Goal: Task Accomplishment & Management: Manage account settings

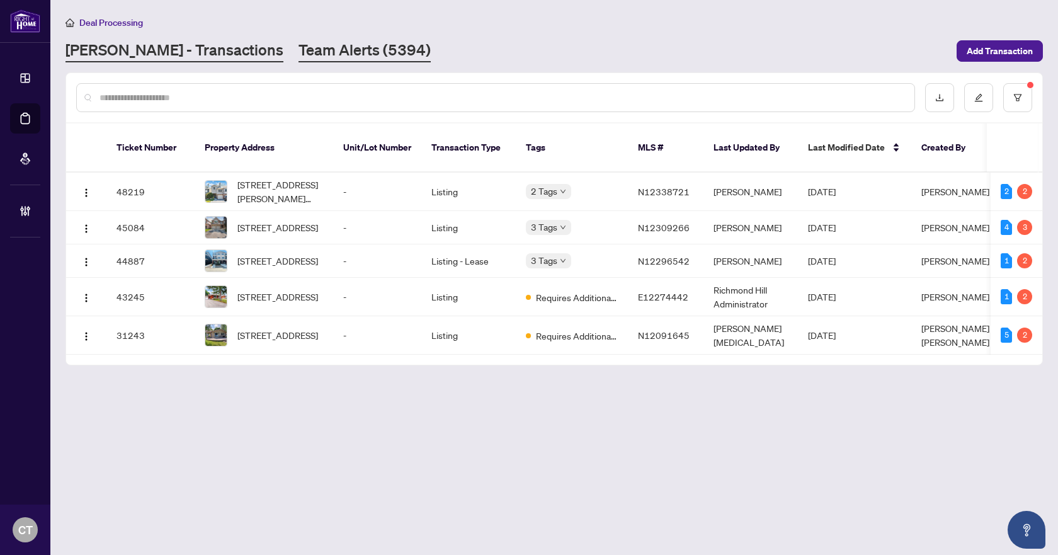
click at [307, 42] on link "Team Alerts (5394)" at bounding box center [365, 51] width 132 height 23
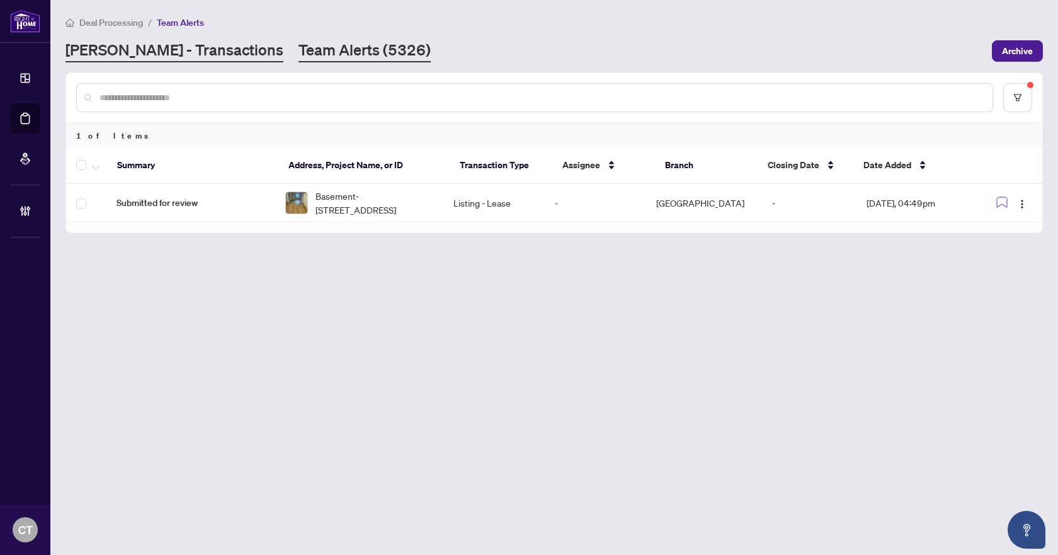
click at [167, 56] on link "[PERSON_NAME] - Transactions" at bounding box center [175, 51] width 218 height 23
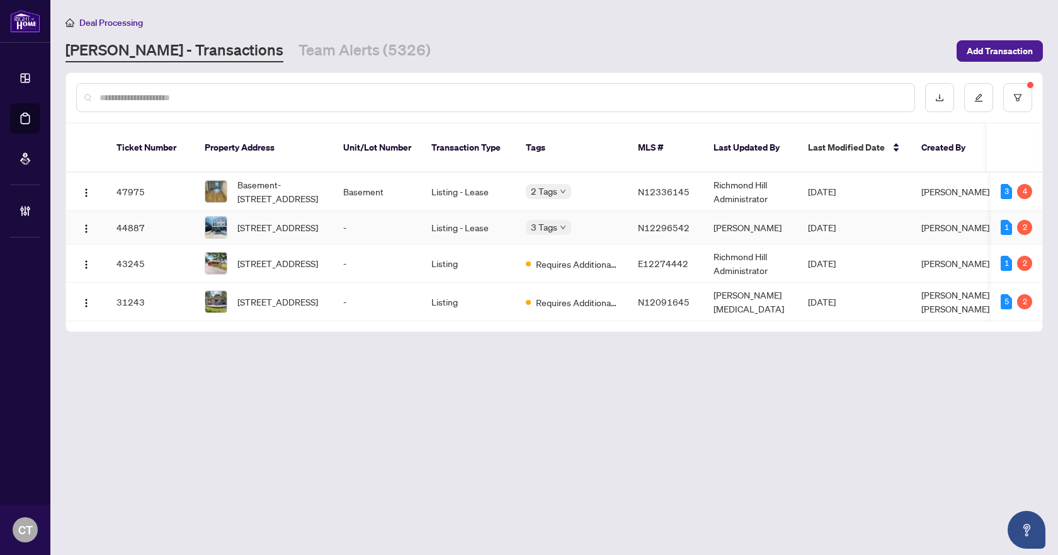
click at [414, 224] on td "-" at bounding box center [377, 227] width 88 height 33
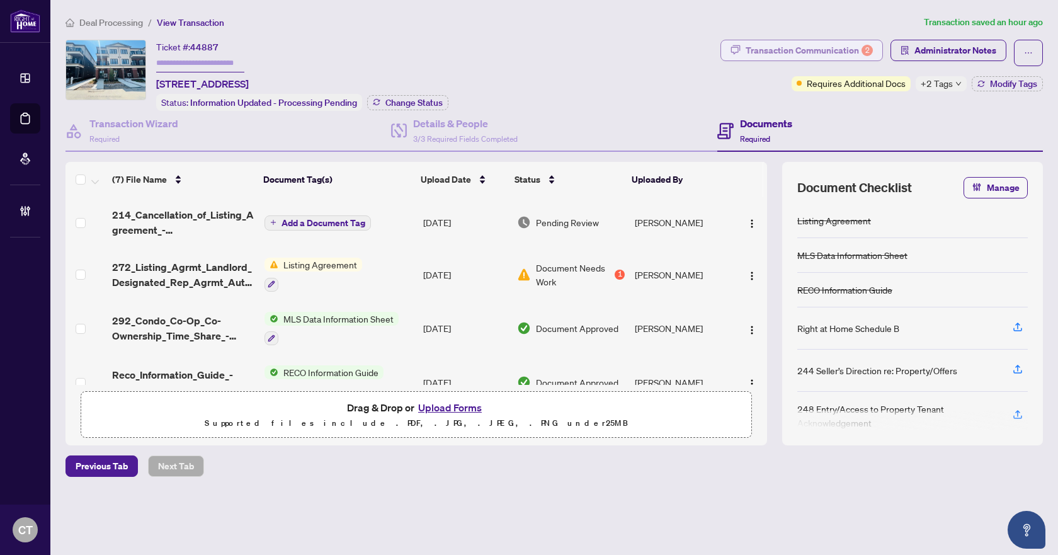
click at [835, 54] on div "Transaction Communication 2" at bounding box center [809, 50] width 127 height 20
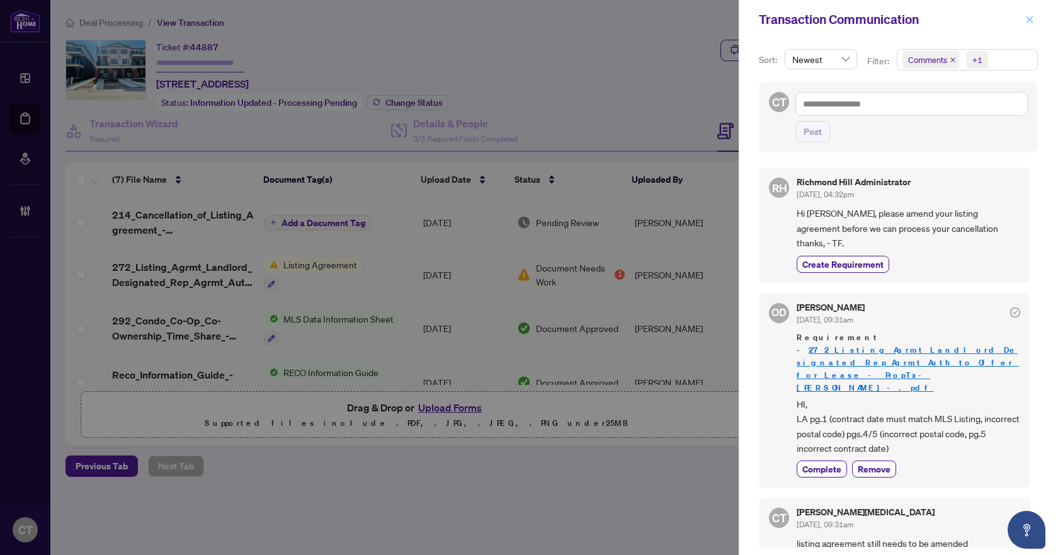
click at [1028, 23] on icon "close" at bounding box center [1030, 19] width 9 height 9
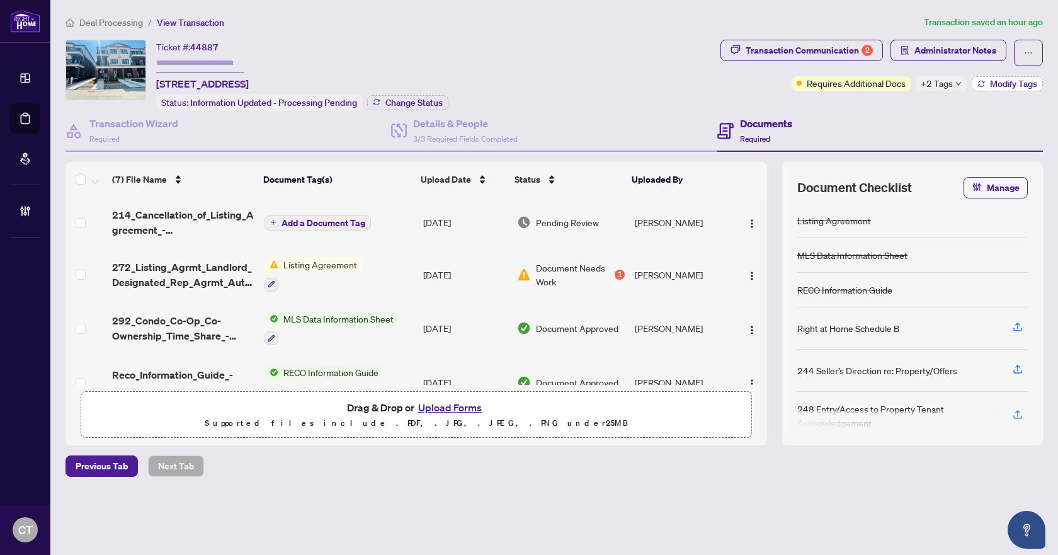
click at [982, 87] on button "Modify Tags" at bounding box center [1007, 83] width 71 height 15
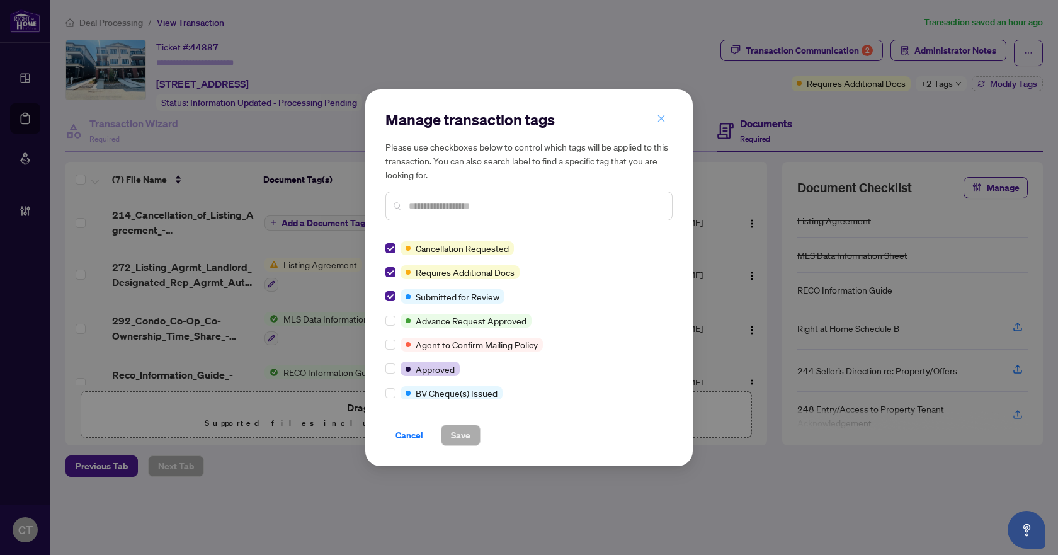
click at [666, 116] on button "button" at bounding box center [661, 118] width 25 height 21
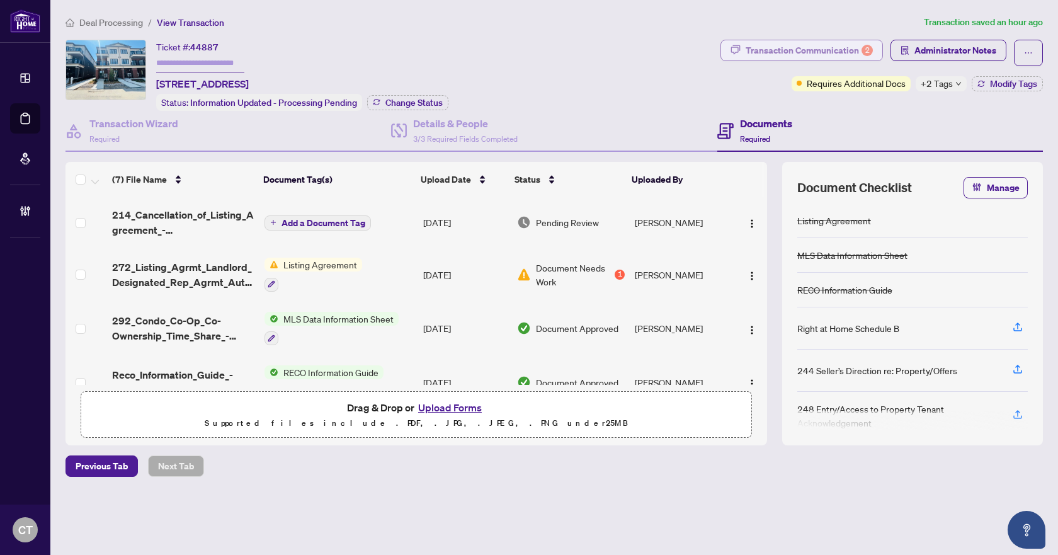
click at [853, 50] on div "Transaction Communication 2" at bounding box center [809, 50] width 127 height 20
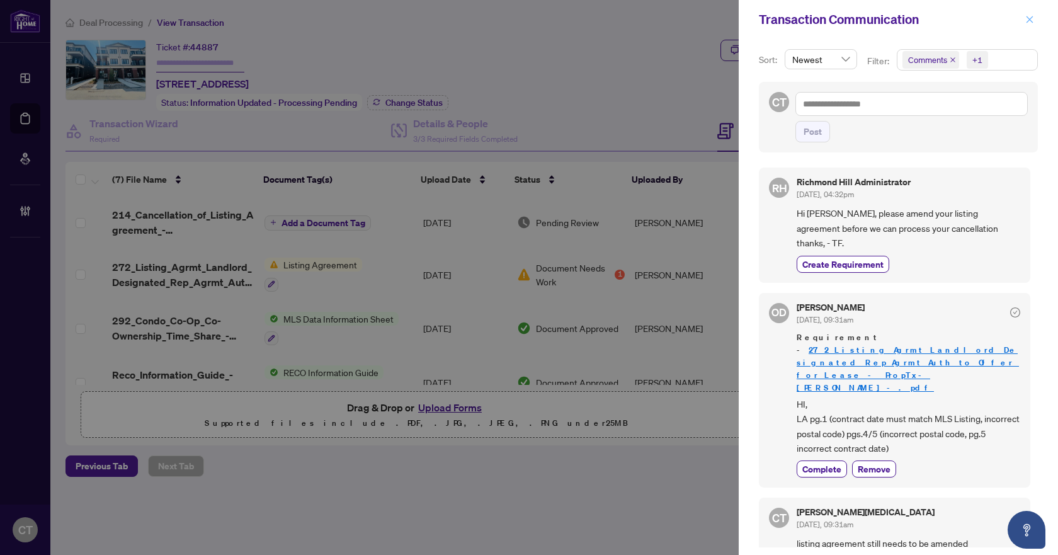
click at [1022, 20] on button "button" at bounding box center [1030, 19] width 16 height 15
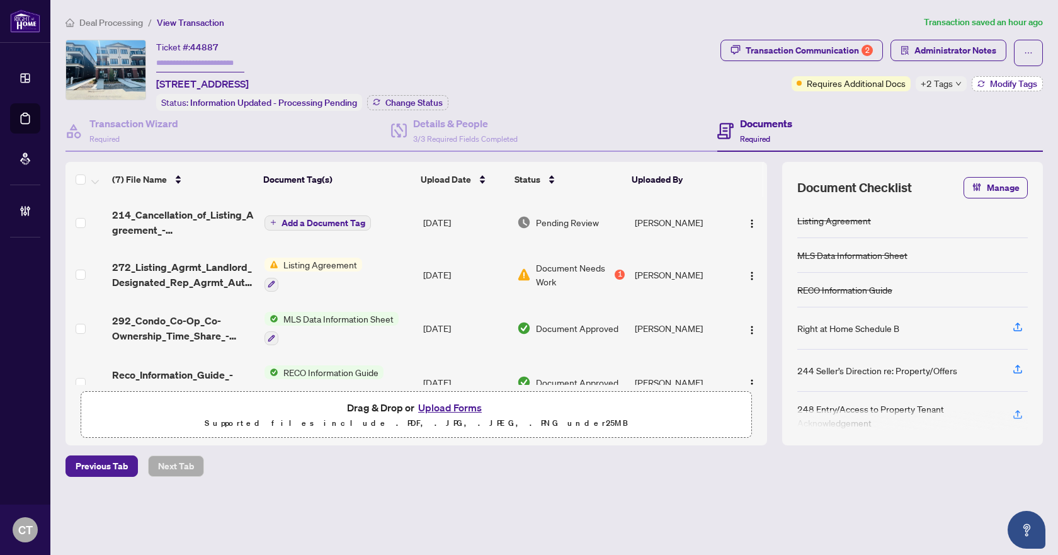
click at [1008, 86] on span "Modify Tags" at bounding box center [1013, 83] width 47 height 9
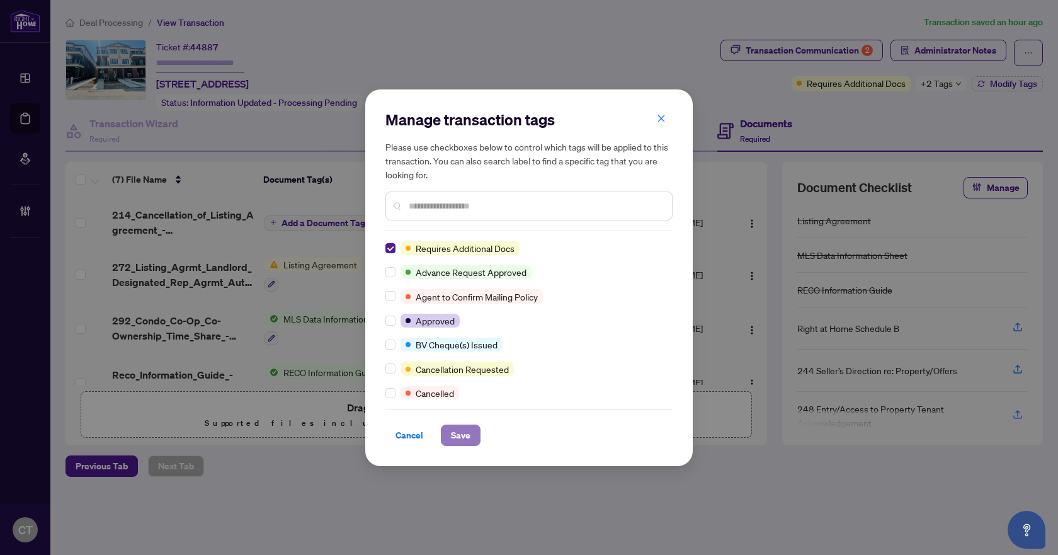
click at [472, 433] on button "Save" at bounding box center [461, 435] width 40 height 21
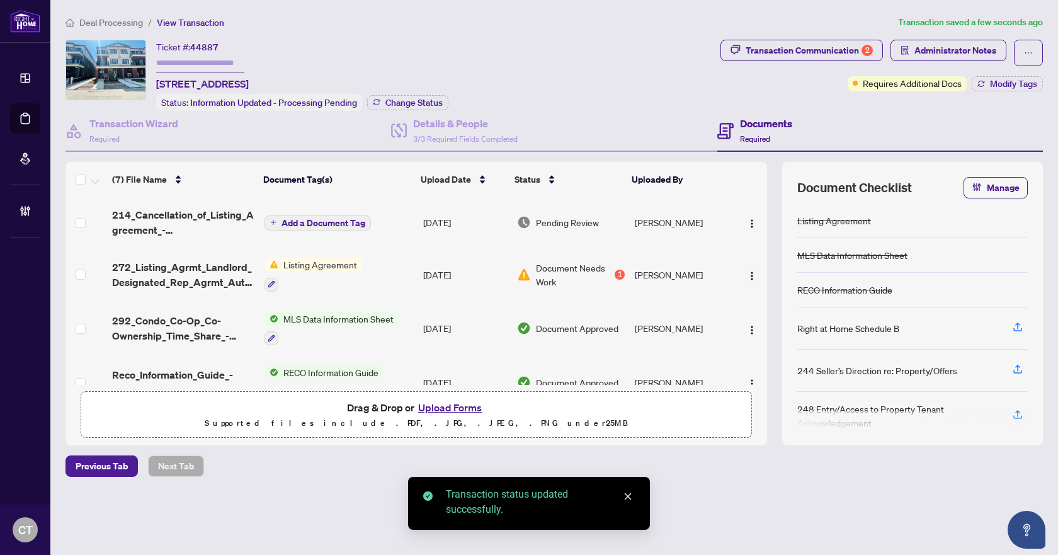
click at [294, 225] on span "Add a Document Tag" at bounding box center [324, 223] width 84 height 9
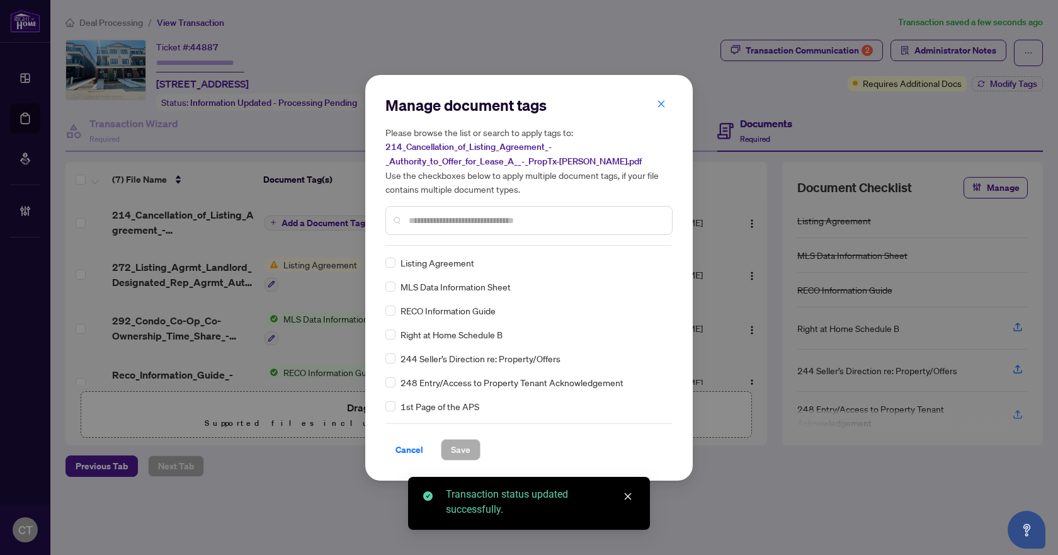
click at [450, 222] on input "text" at bounding box center [535, 221] width 253 height 14
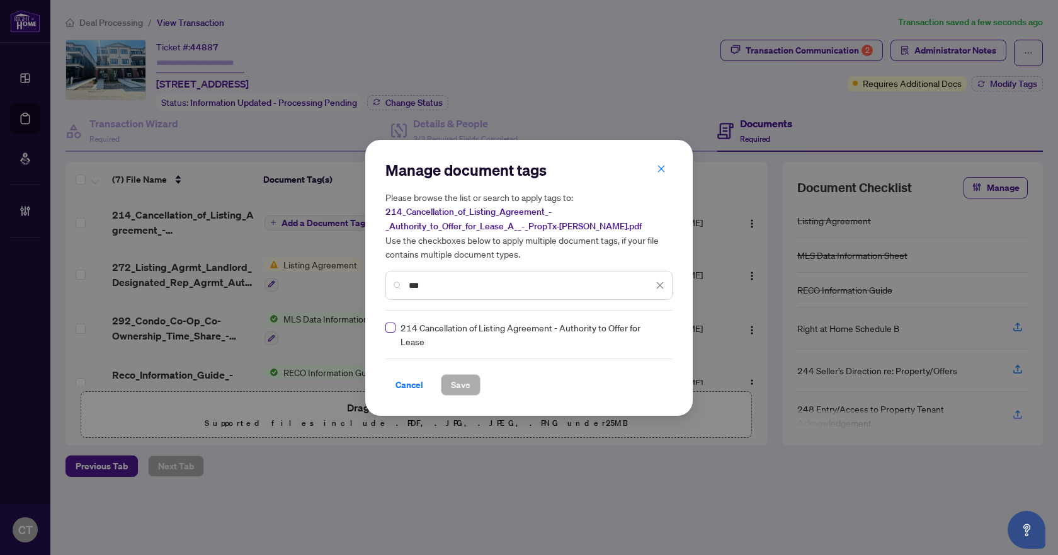
type input "***"
click at [640, 334] on div at bounding box center [649, 334] width 32 height 13
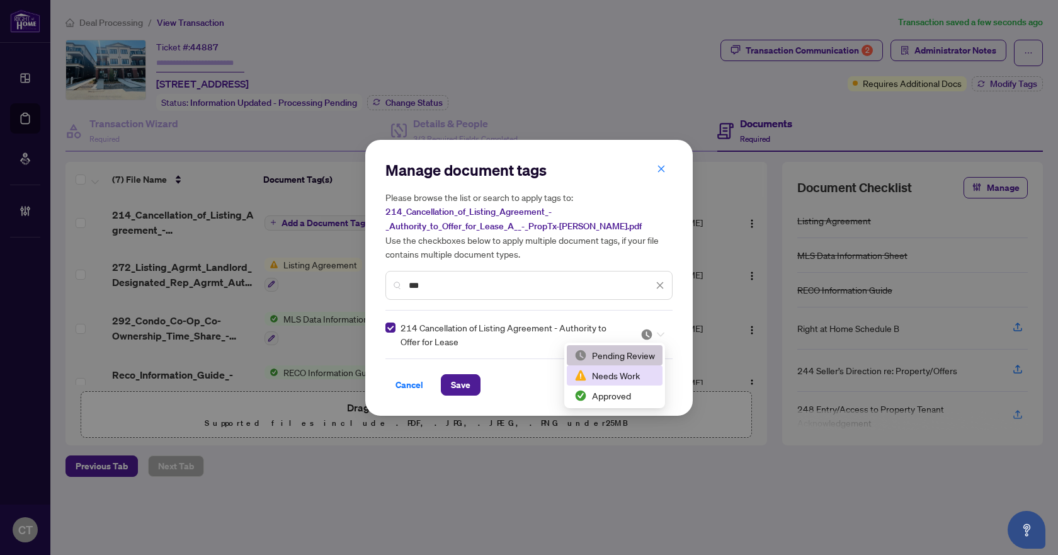
click at [607, 373] on div "Needs Work" at bounding box center [615, 376] width 81 height 14
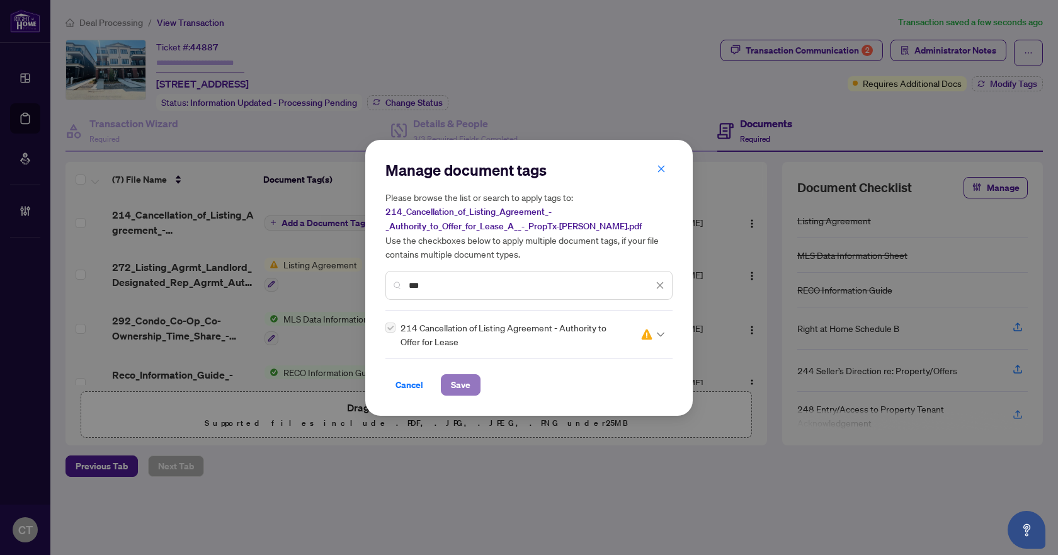
click at [457, 387] on span "Save" at bounding box center [461, 385] width 20 height 20
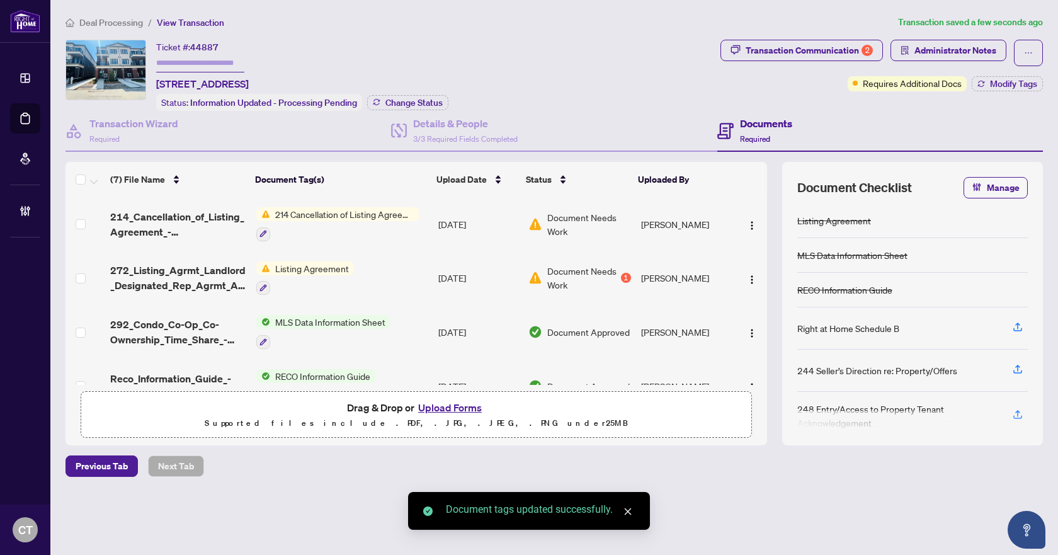
click at [134, 23] on span "Deal Processing" at bounding box center [111, 22] width 64 height 11
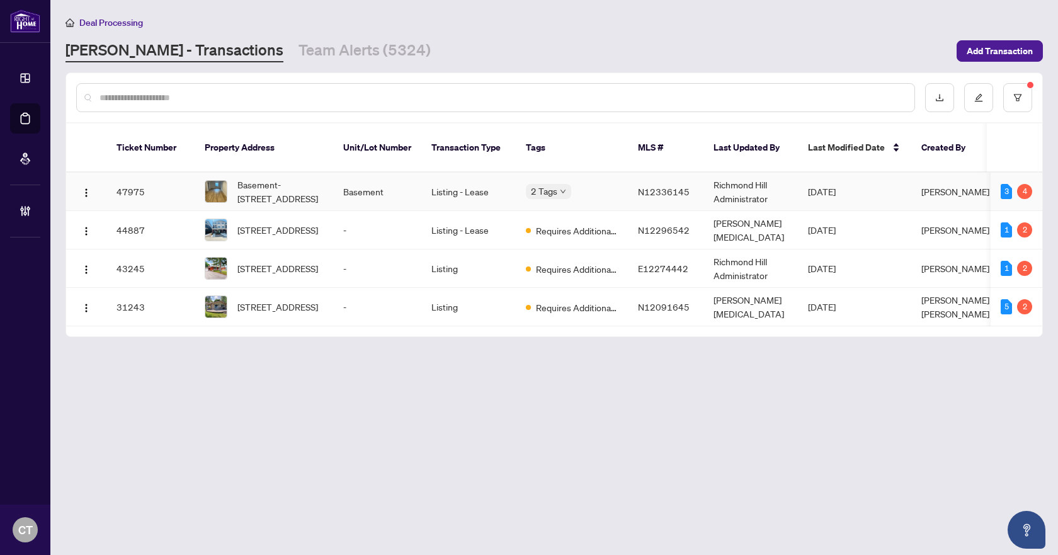
click at [358, 186] on td "Basement" at bounding box center [377, 192] width 88 height 38
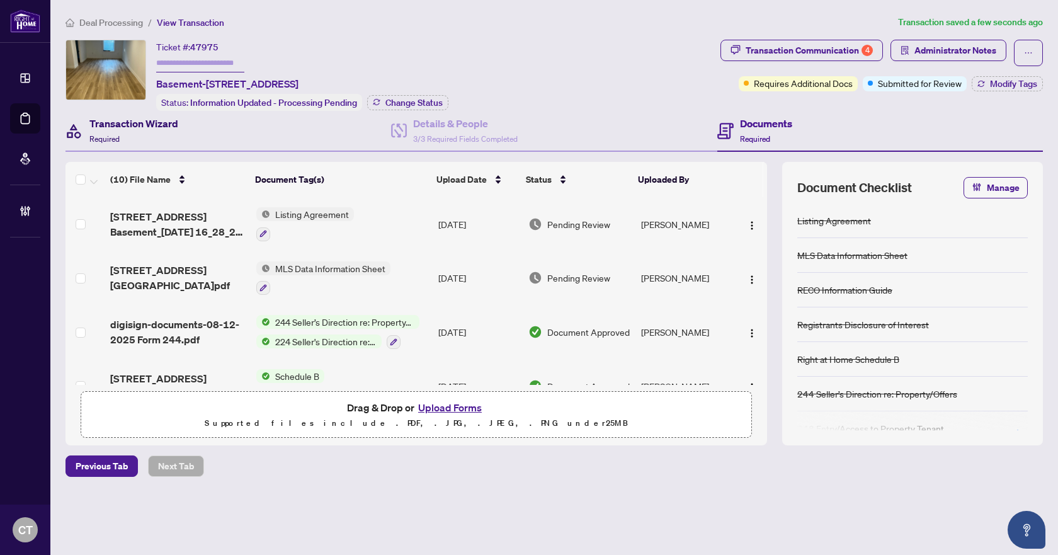
click at [162, 134] on div "Transaction Wizard Required" at bounding box center [133, 131] width 89 height 30
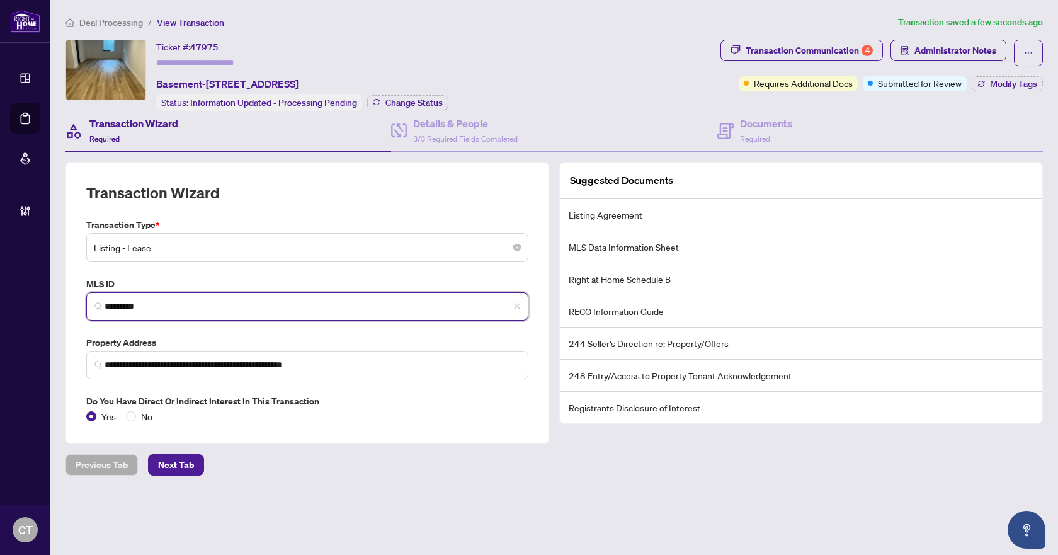
drag, startPoint x: 171, startPoint y: 307, endPoint x: 65, endPoint y: 306, distance: 105.8
click at [65, 306] on div "**********" at bounding box center [307, 303] width 494 height 282
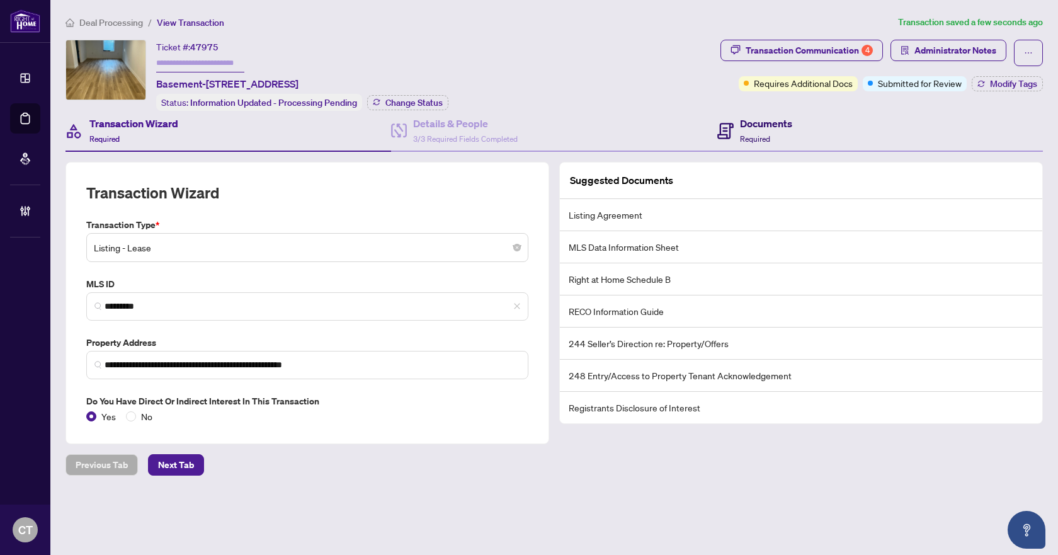
click at [779, 128] on h4 "Documents" at bounding box center [766, 123] width 52 height 15
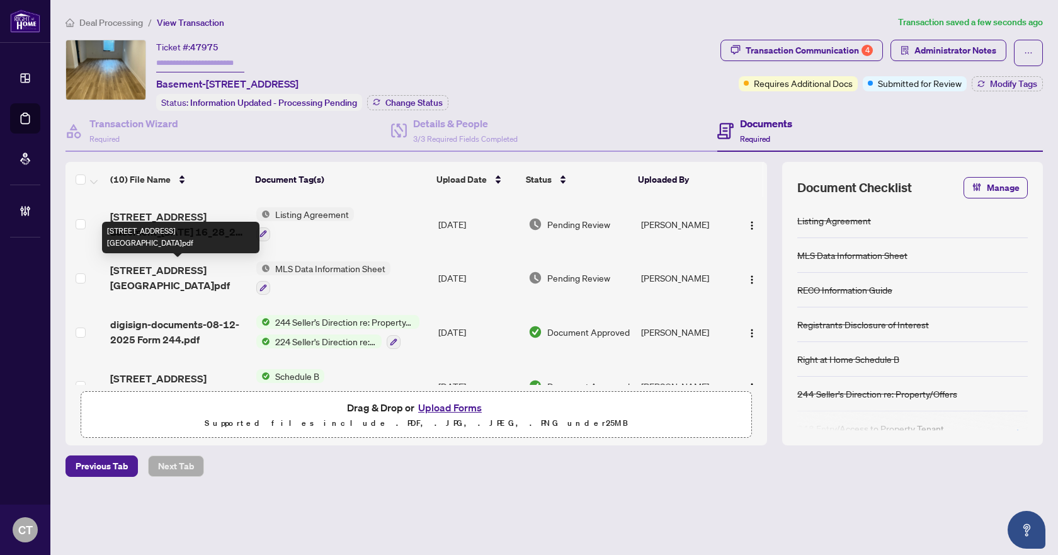
click at [156, 274] on span "[STREET_ADDRESS][GEOGRAPHIC_DATA]pdf" at bounding box center [177, 278] width 135 height 30
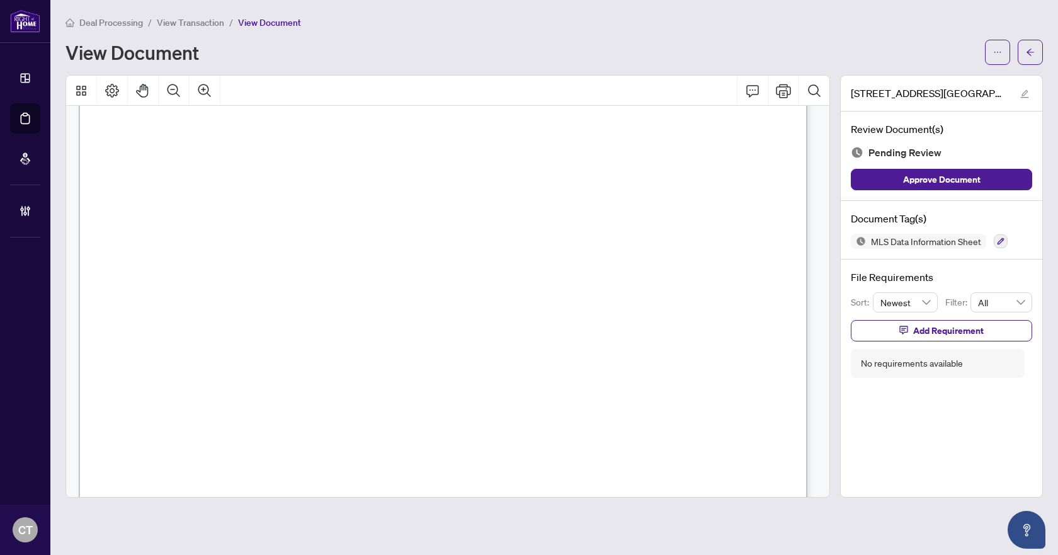
scroll to position [1197, 0]
click at [994, 243] on button "button" at bounding box center [1001, 241] width 14 height 14
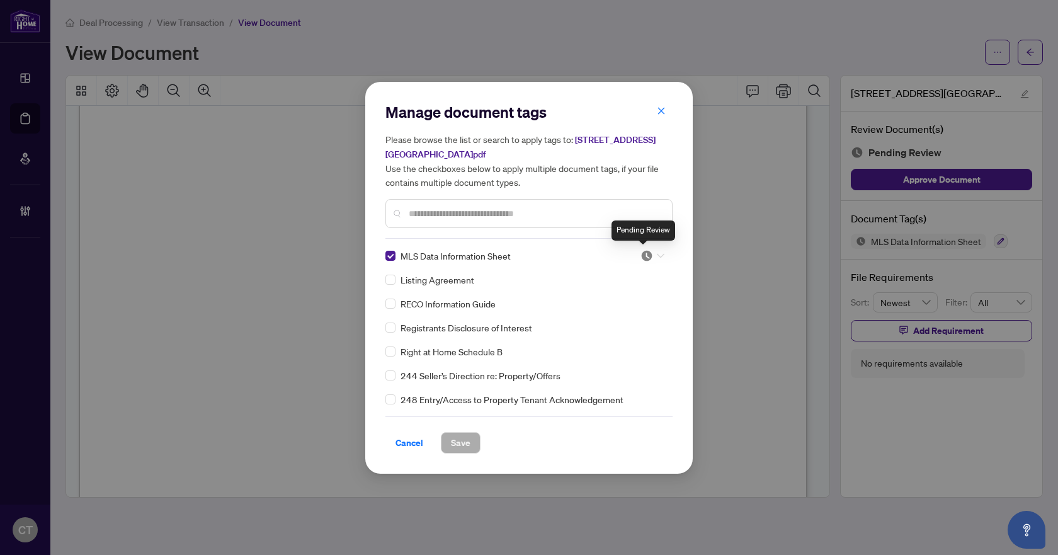
click at [647, 257] on img at bounding box center [647, 255] width 13 height 13
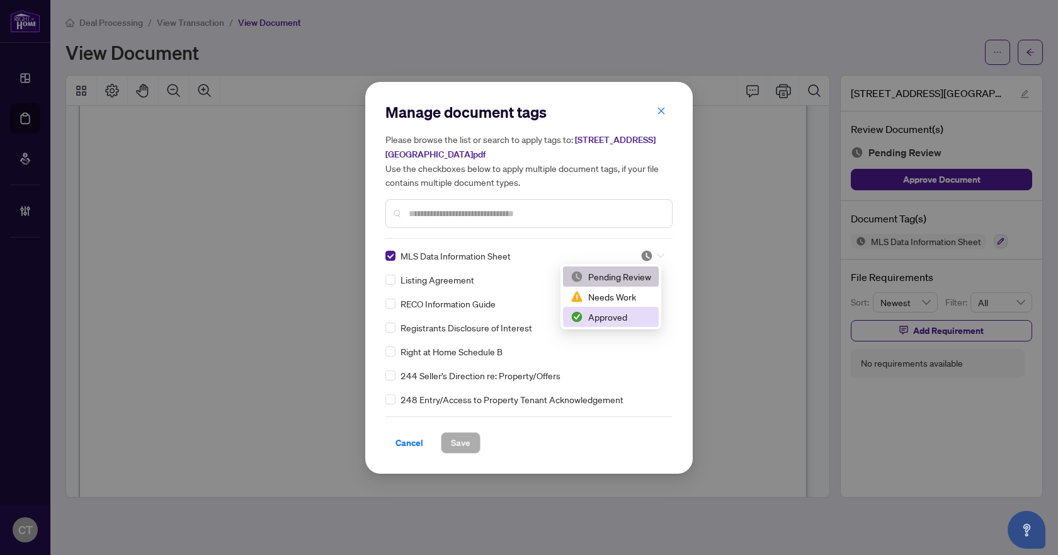
click at [622, 311] on div "Approved" at bounding box center [611, 317] width 81 height 14
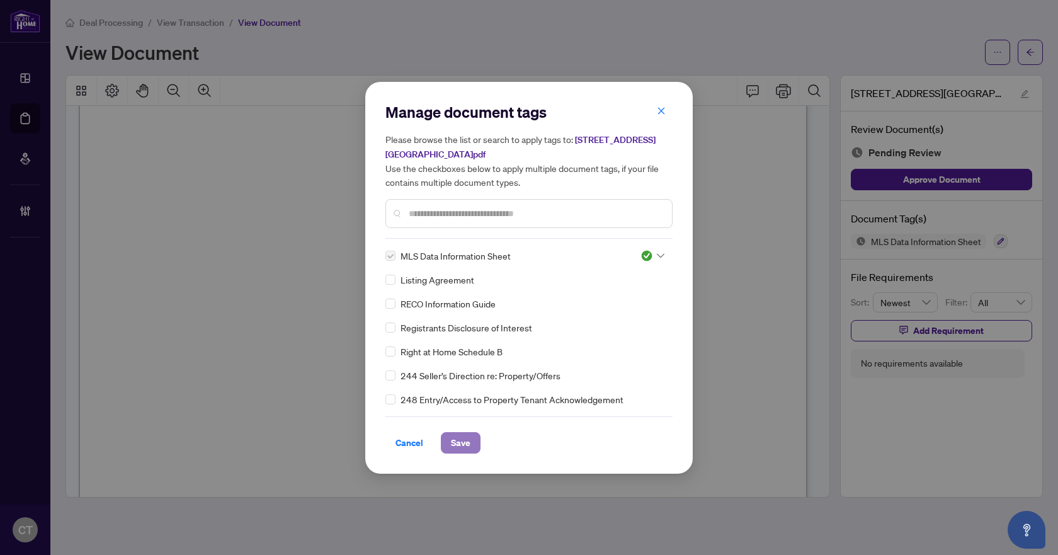
click at [456, 444] on span "Save" at bounding box center [461, 443] width 20 height 20
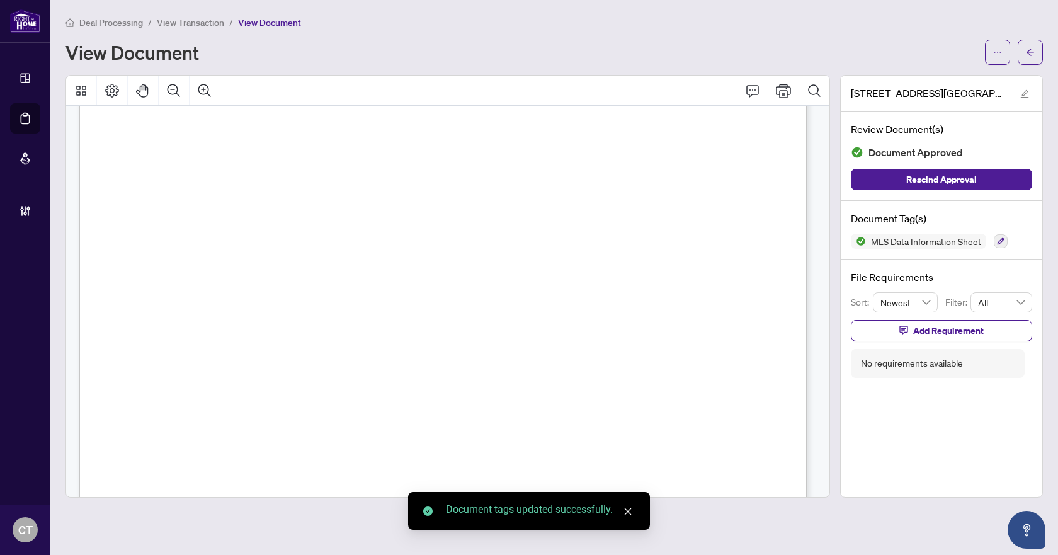
click at [1027, 54] on icon "arrow-left" at bounding box center [1030, 52] width 9 height 9
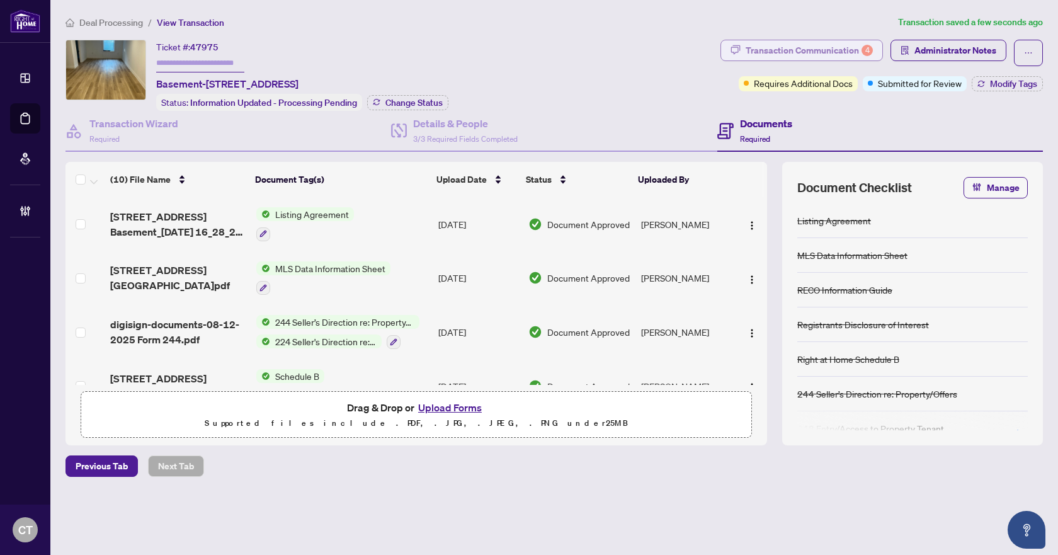
click at [842, 42] on div "Transaction Communication 4" at bounding box center [809, 50] width 127 height 20
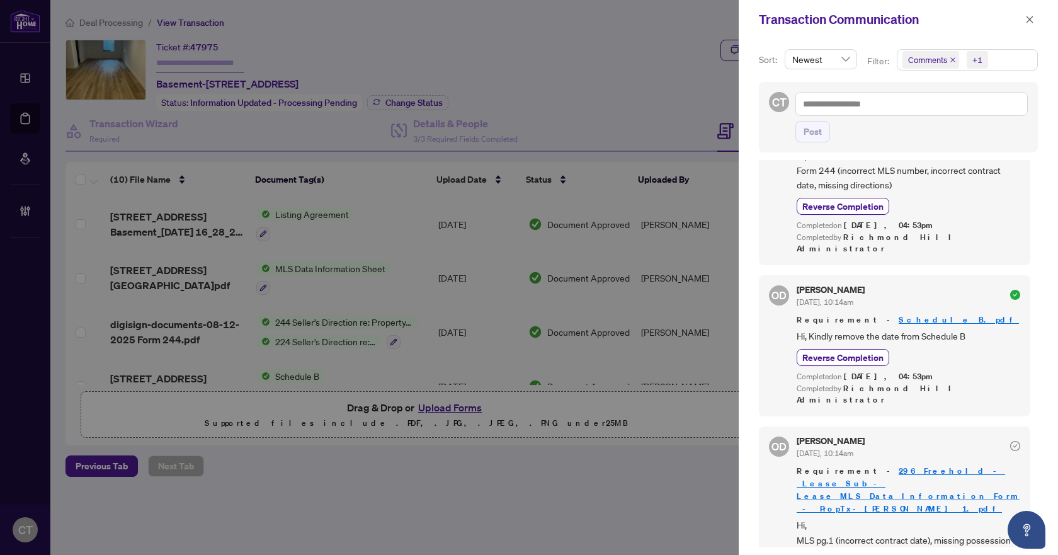
scroll to position [3, 0]
click at [1030, 21] on icon "close" at bounding box center [1030, 19] width 9 height 9
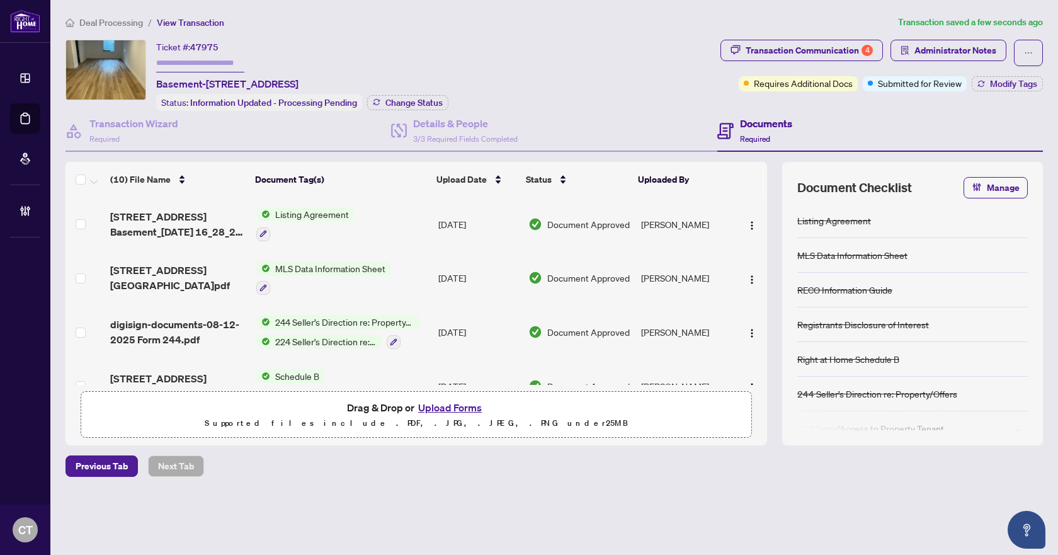
click at [409, 281] on td "MLS Data Information Sheet" at bounding box center [342, 278] width 182 height 54
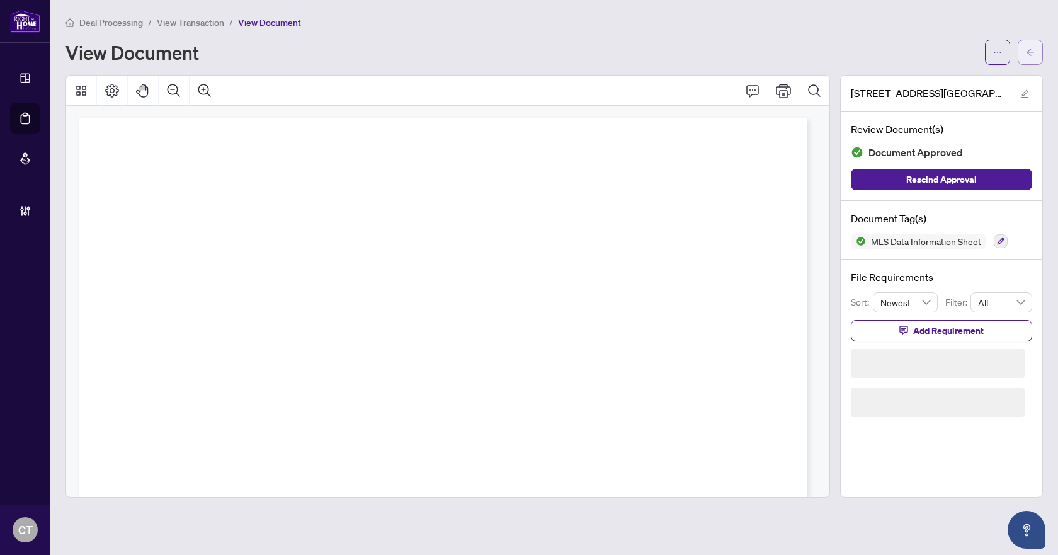
click at [1034, 53] on icon "arrow-left" at bounding box center [1030, 52] width 9 height 9
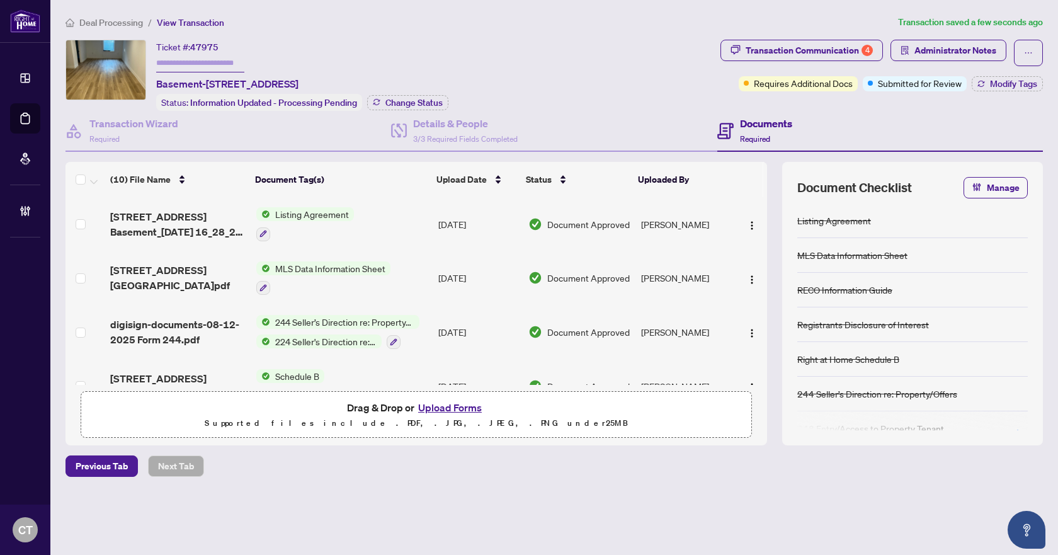
click at [402, 217] on td "Listing Agreement" at bounding box center [342, 224] width 182 height 54
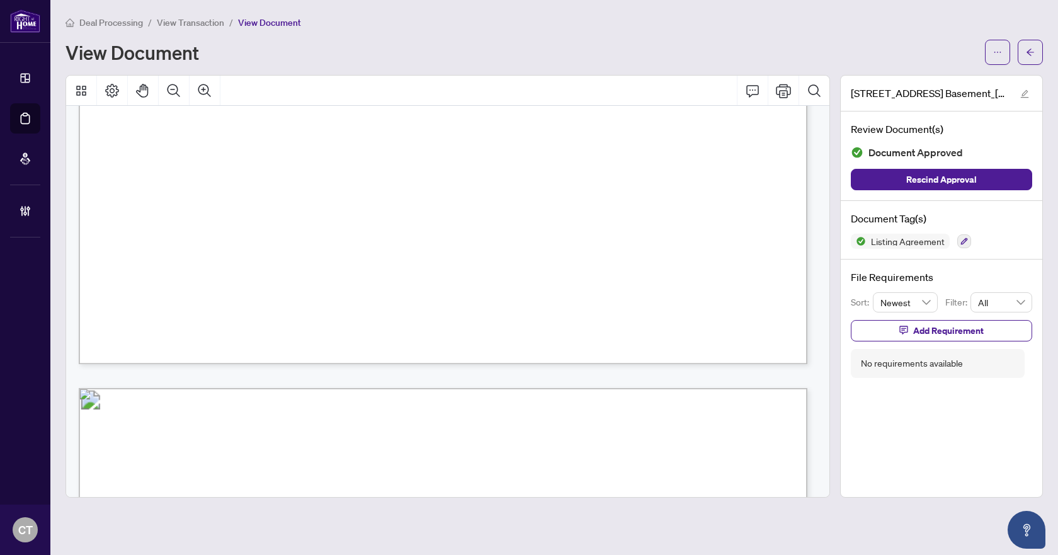
scroll to position [2556, 0]
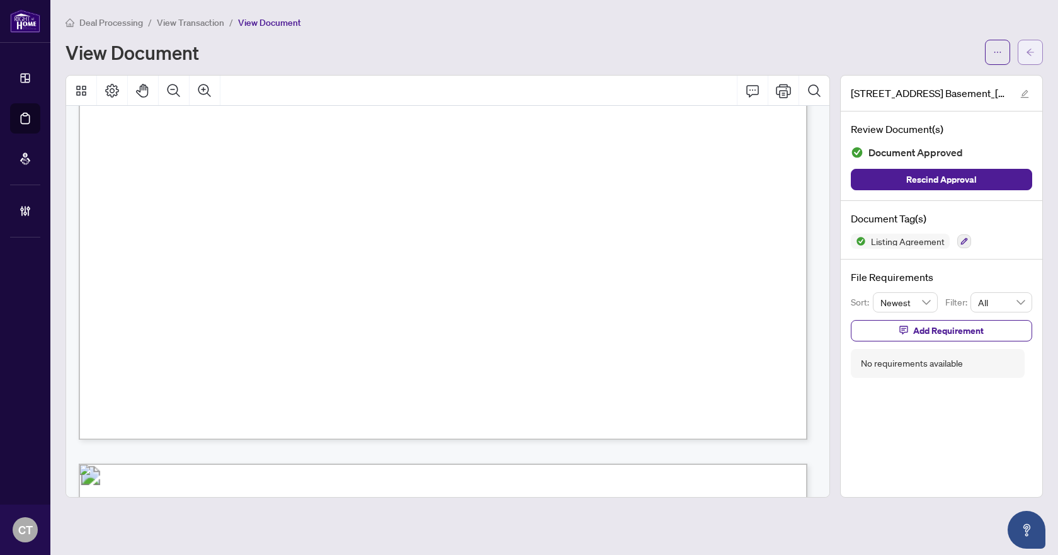
click at [1027, 59] on span "button" at bounding box center [1030, 52] width 9 height 20
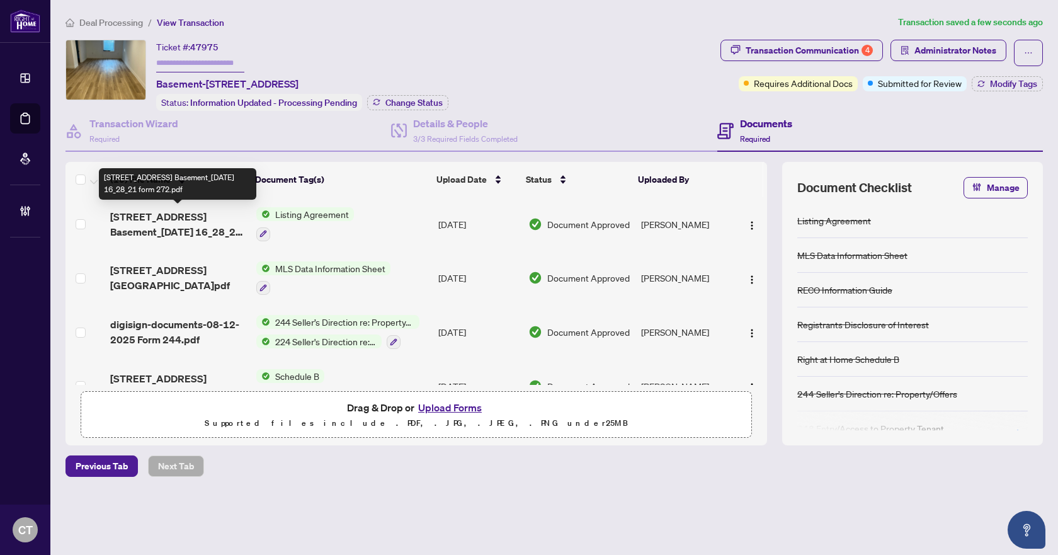
click at [171, 230] on span "[STREET_ADDRESS] Basement_[DATE] 16_28_21 form 272.pdf" at bounding box center [177, 224] width 135 height 30
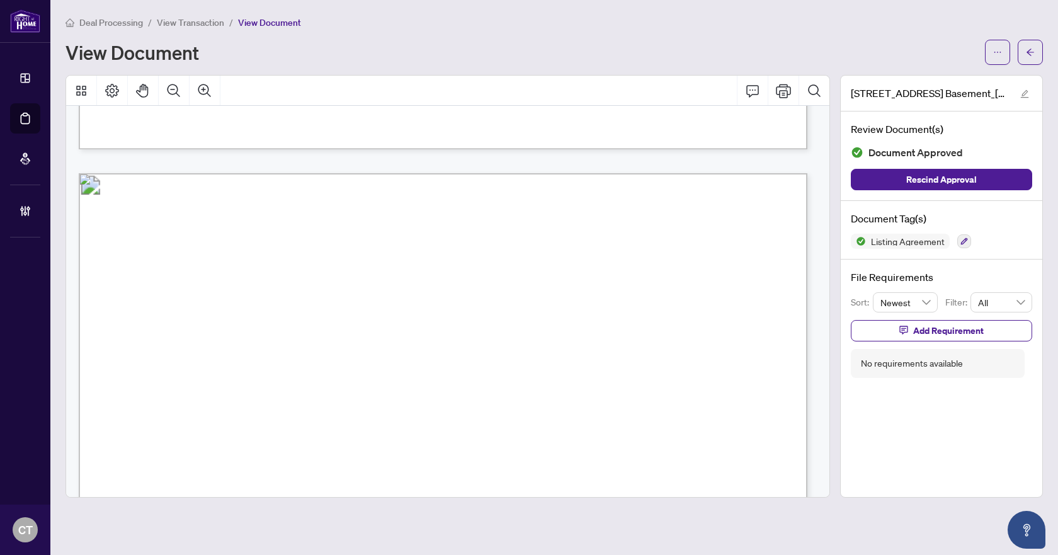
scroll to position [3402, 0]
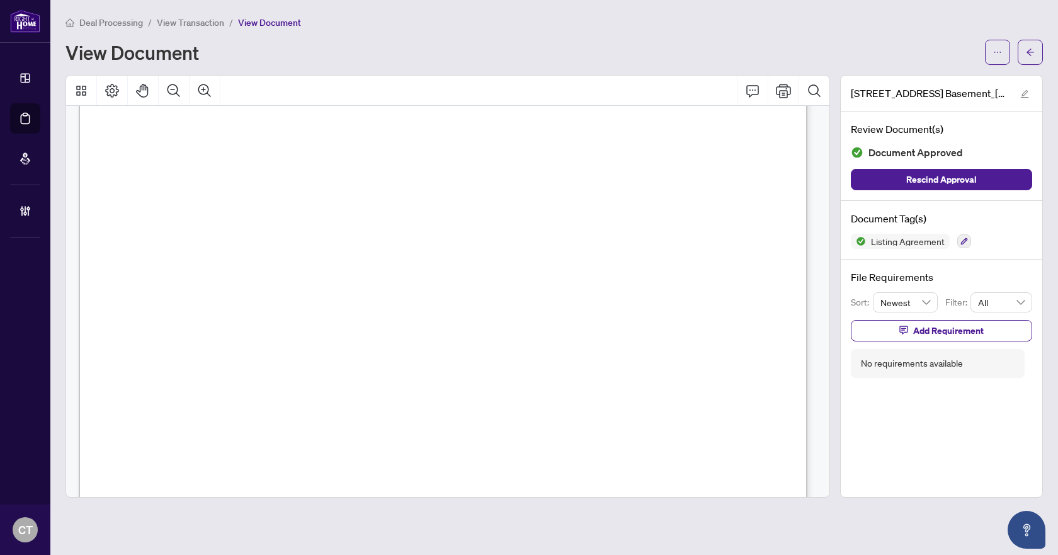
click at [1030, 66] on div "Deal Processing / View Transaction / View Document View Document [STREET_ADDRES…" at bounding box center [555, 256] width 978 height 483
click at [1030, 55] on icon "arrow-left" at bounding box center [1030, 52] width 9 height 9
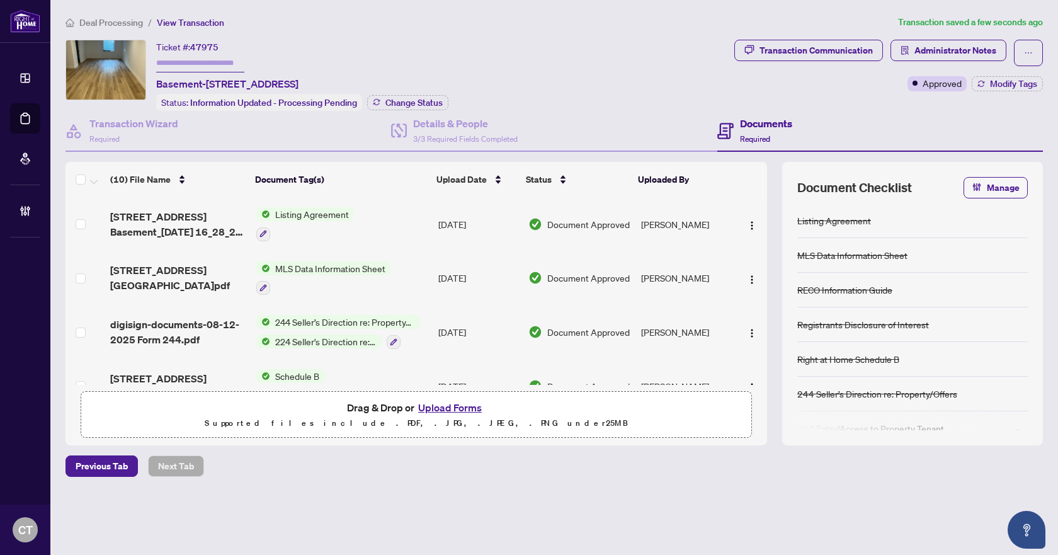
click at [125, 21] on span "Deal Processing" at bounding box center [111, 22] width 64 height 11
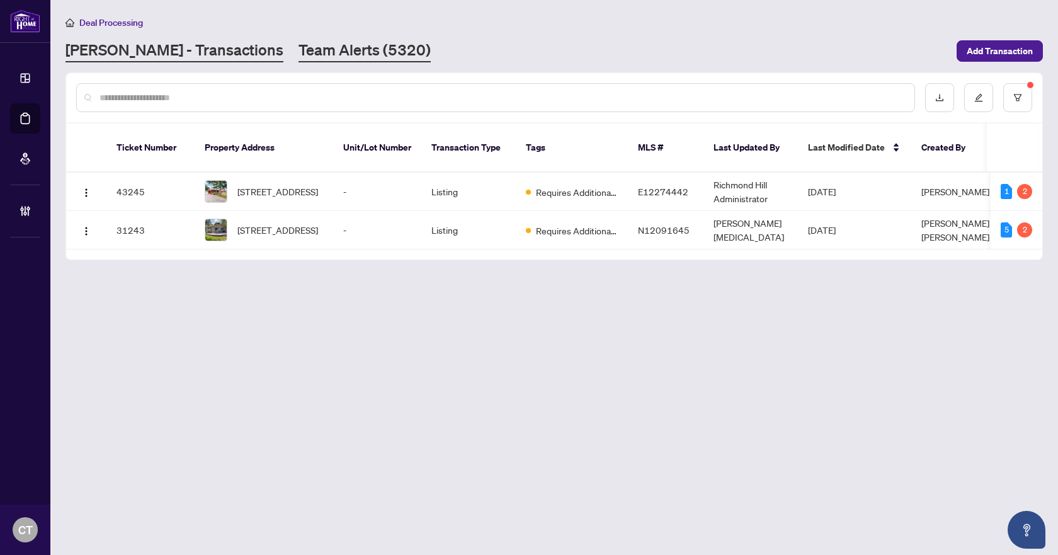
click at [332, 54] on link "Team Alerts (5320)" at bounding box center [365, 51] width 132 height 23
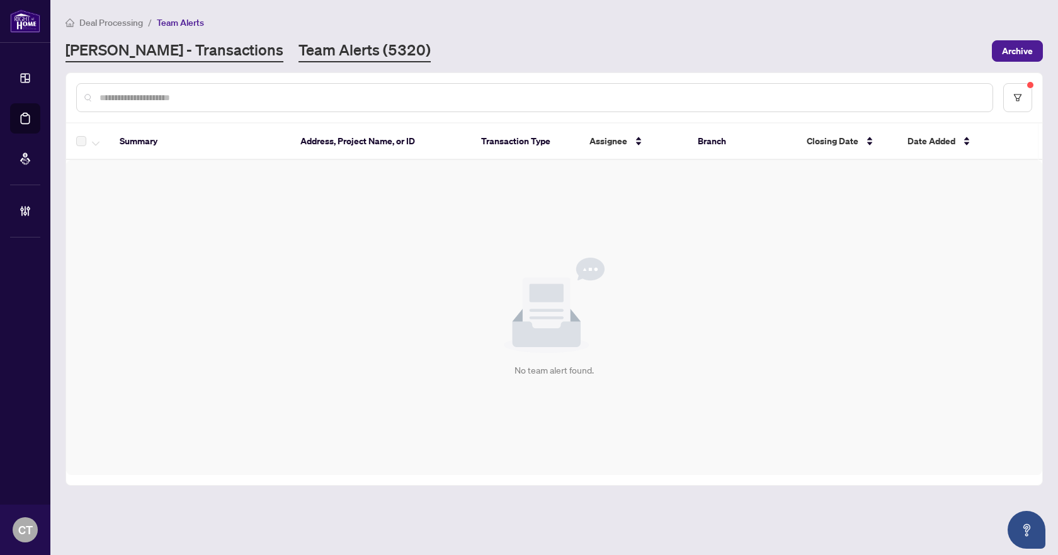
click at [164, 51] on link "[PERSON_NAME] - Transactions" at bounding box center [175, 51] width 218 height 23
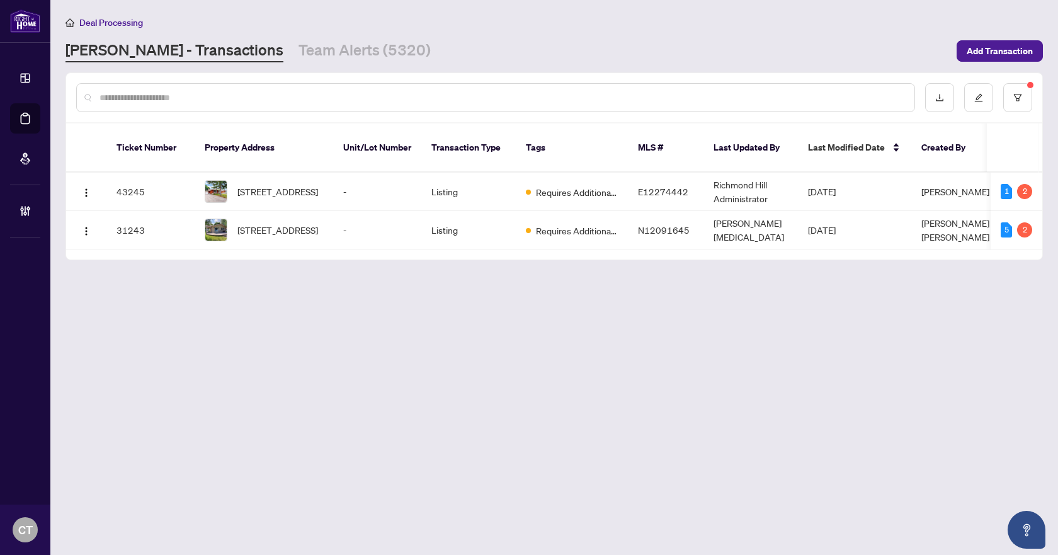
click at [576, 320] on main "Deal Processing RAHR - Transactions Team Alerts (5320) Add Transaction Ticket N…" at bounding box center [554, 277] width 1008 height 555
click at [299, 46] on link "Team Alerts (5320)" at bounding box center [365, 51] width 132 height 23
